Goal: Download file/media

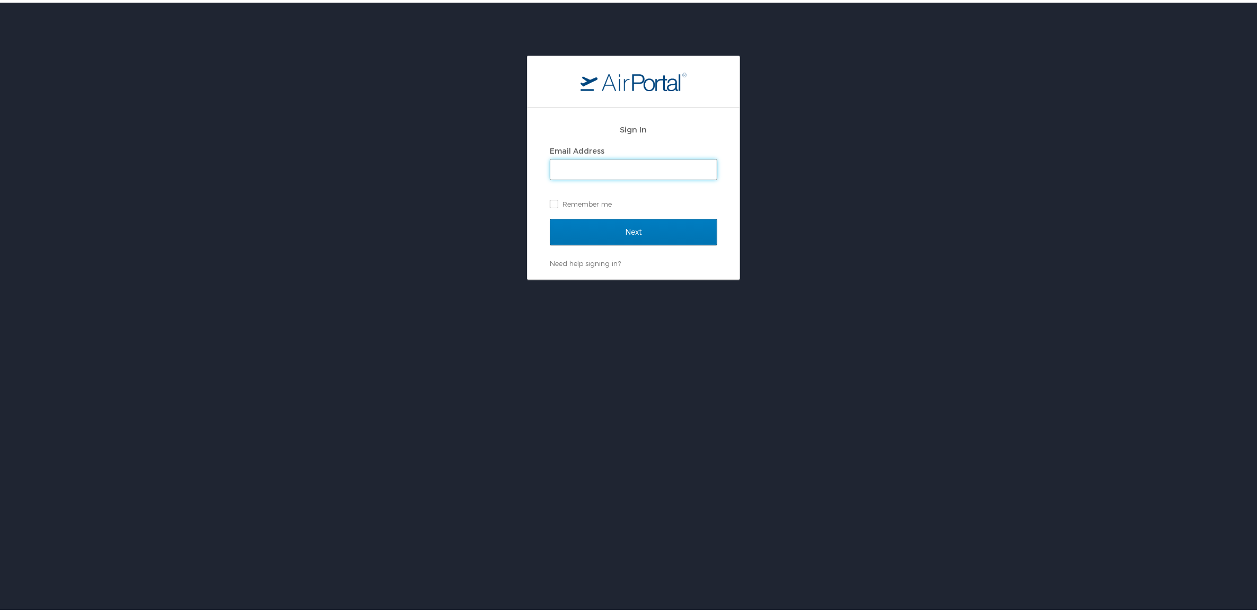
click at [607, 171] on input "Email Address" at bounding box center [633, 167] width 167 height 20
type input "ryan.rickel@hayeslocums.com"
click at [616, 206] on label "Remember me" at bounding box center [634, 202] width 168 height 16
click at [557, 204] on input "Remember me" at bounding box center [553, 200] width 7 height 7
checkbox input "true"
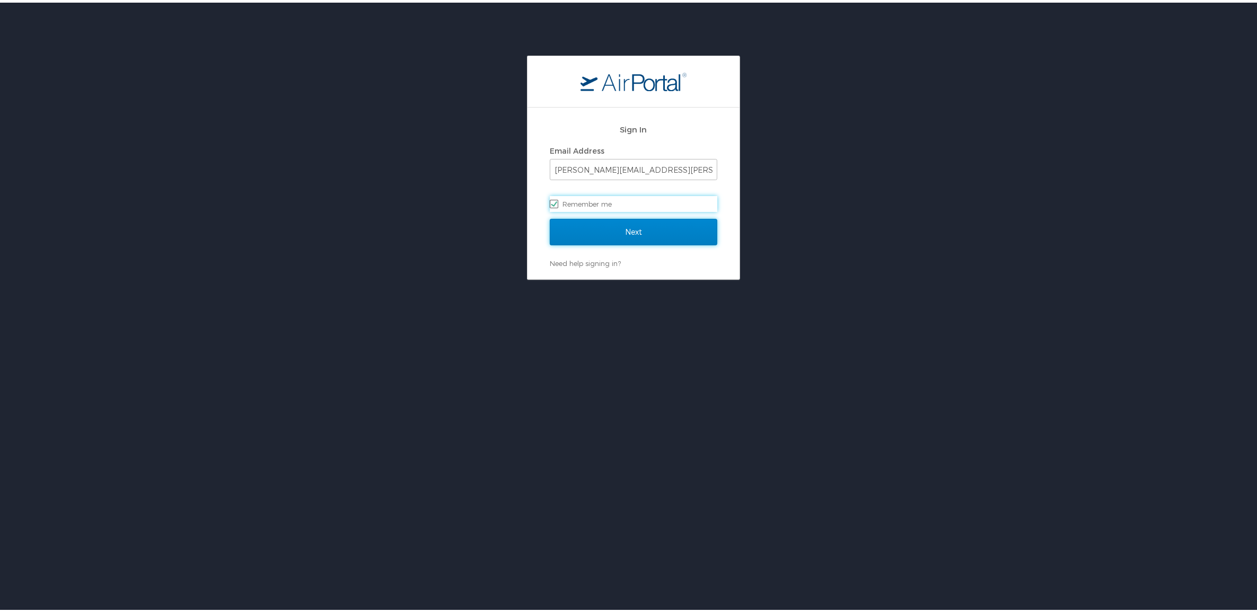
click at [617, 219] on input "Next" at bounding box center [634, 229] width 168 height 27
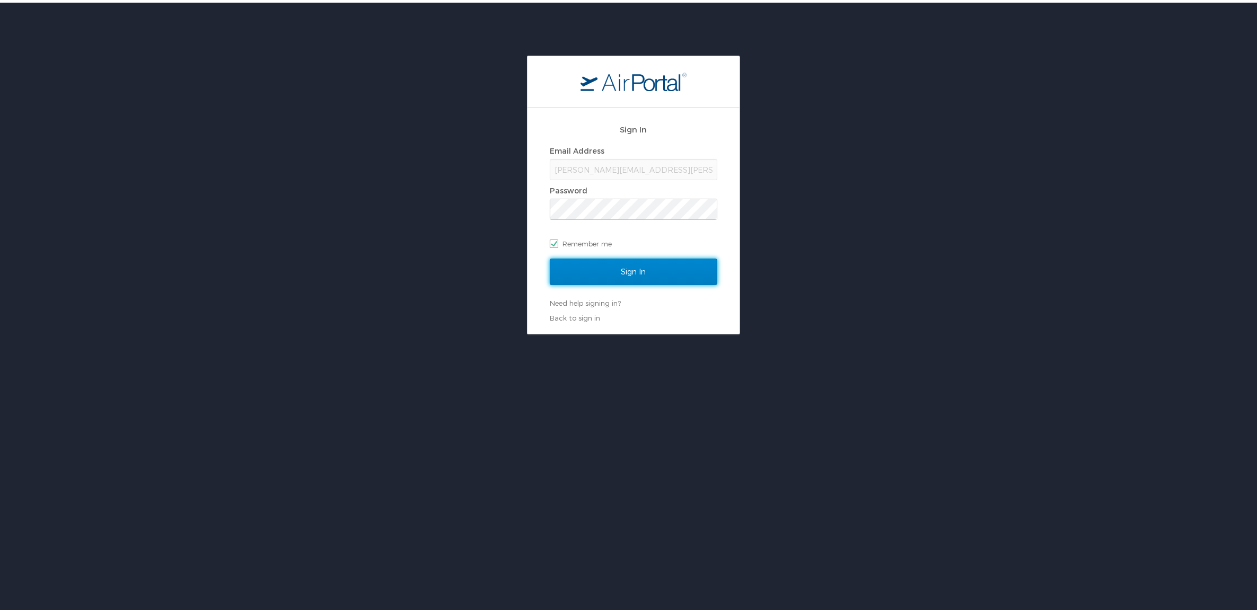
click at [602, 281] on input "Sign In" at bounding box center [634, 269] width 168 height 27
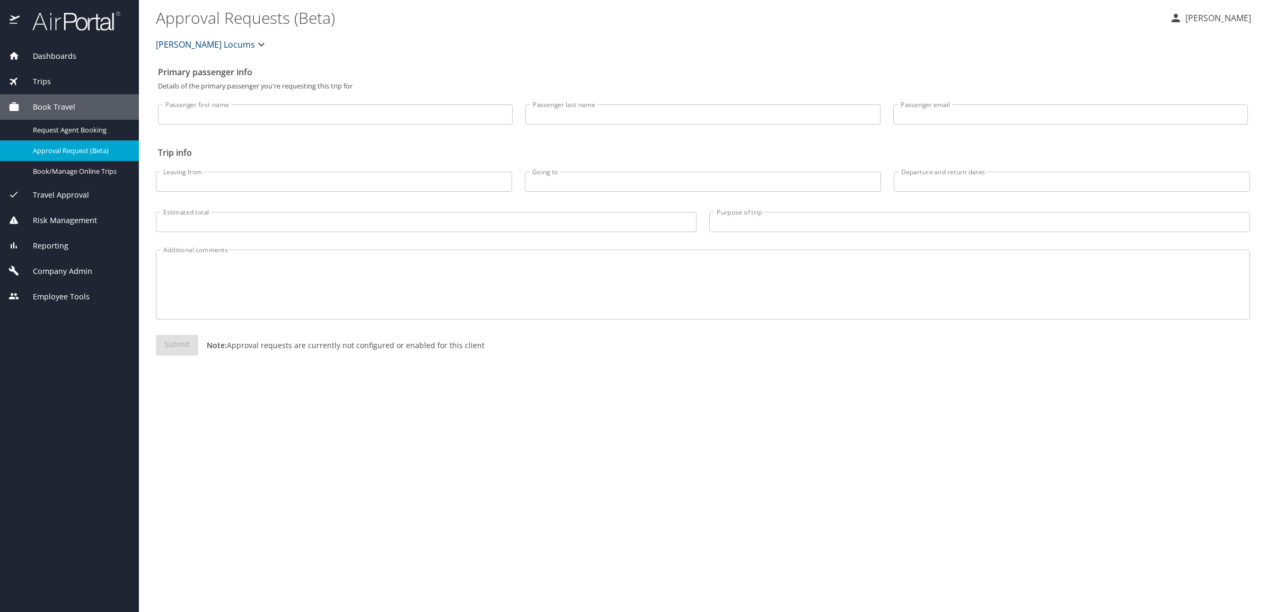
click at [58, 58] on span "Dashboards" at bounding box center [48, 56] width 57 height 12
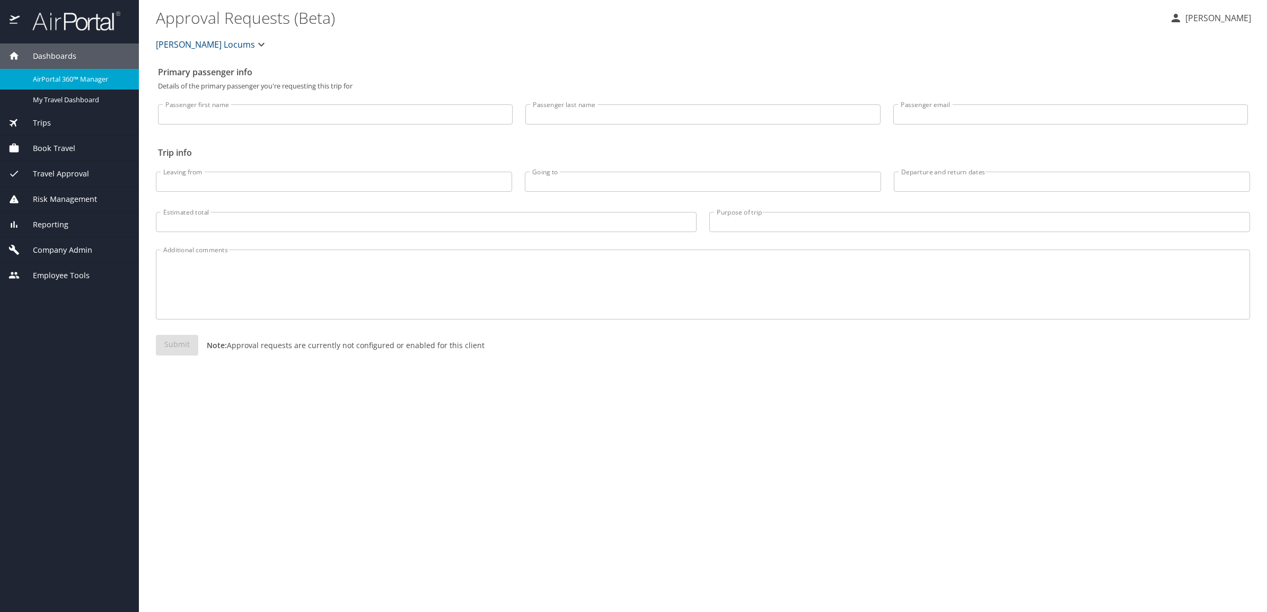
click at [66, 75] on span "AirPortal 360™ Manager" at bounding box center [79, 79] width 93 height 10
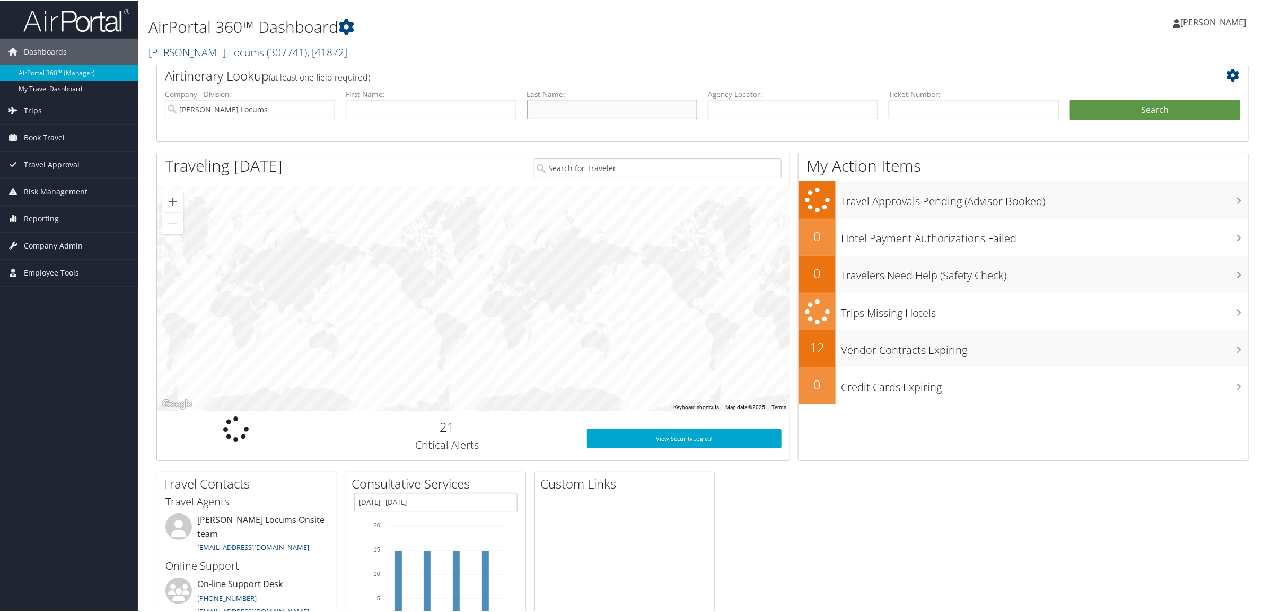
click at [594, 113] on input "text" at bounding box center [612, 109] width 170 height 20
type input "Dalfo"
click at [1140, 110] on button "Search" at bounding box center [1155, 109] width 170 height 21
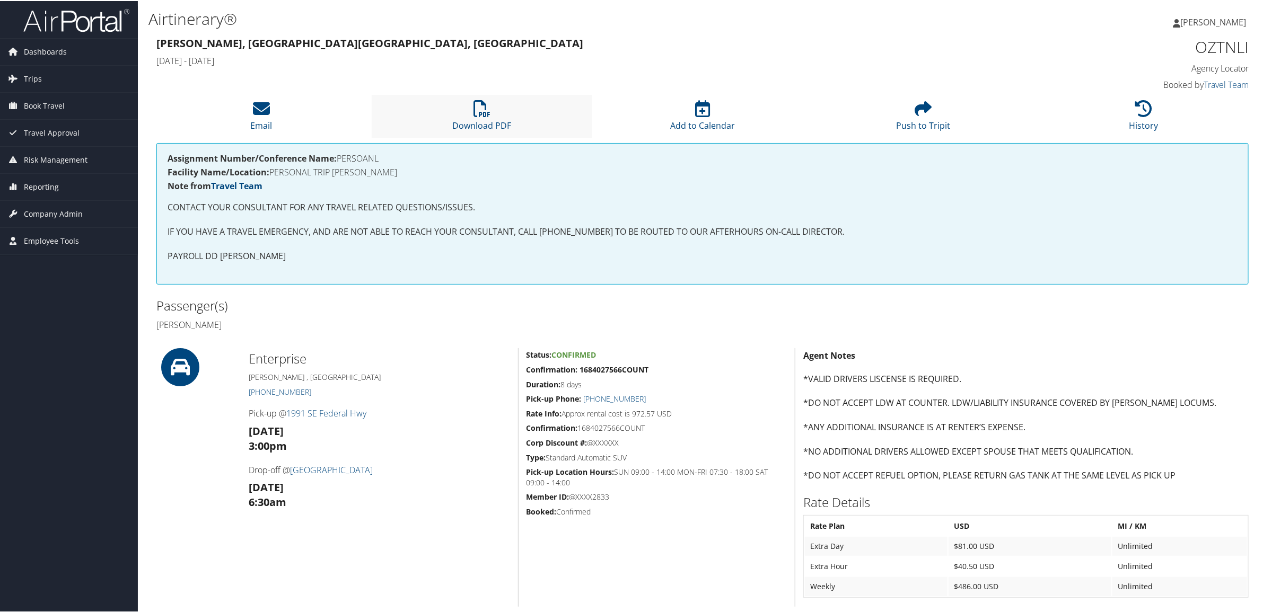
click at [515, 132] on li "Download PDF" at bounding box center [482, 115] width 221 height 43
